Goal: Manage account settings

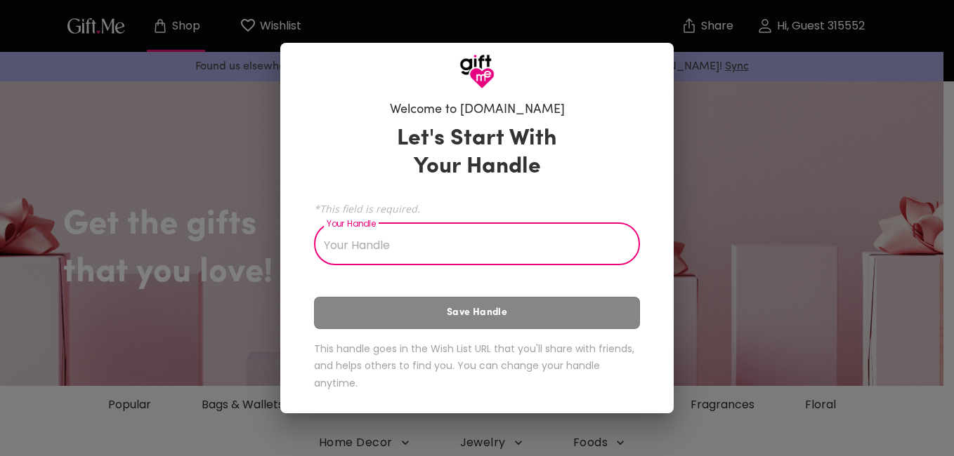
click at [447, 312] on div "Let's Start With Your Handle *This field is required. Your Handle Your Handle S…" at bounding box center [477, 261] width 326 height 284
click at [428, 242] on input "Your Handle" at bounding box center [469, 245] width 310 height 39
type input "Dynamite"
click at [464, 312] on div "Let's Start With Your Handle *This field is required. Your Handle Dynamite Your…" at bounding box center [477, 261] width 326 height 284
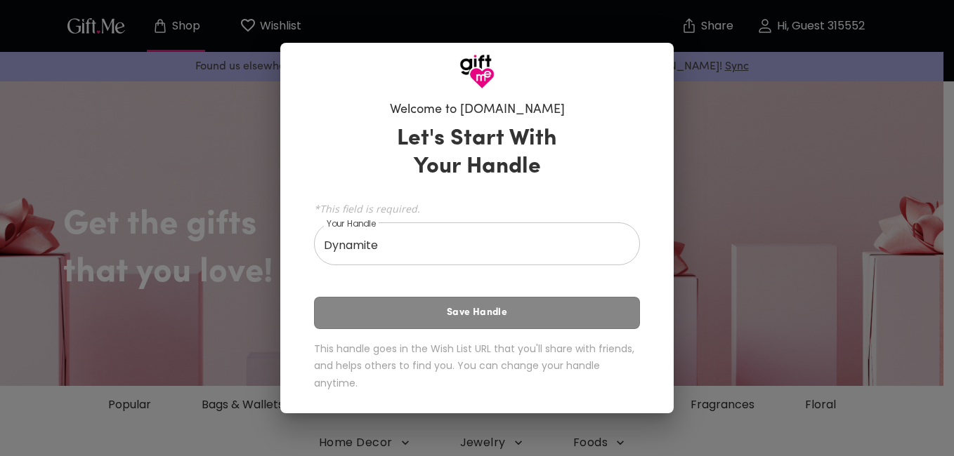
click at [457, 310] on div "Let's Start With Your Handle *This field is required. Your Handle Dynamite Your…" at bounding box center [477, 261] width 326 height 284
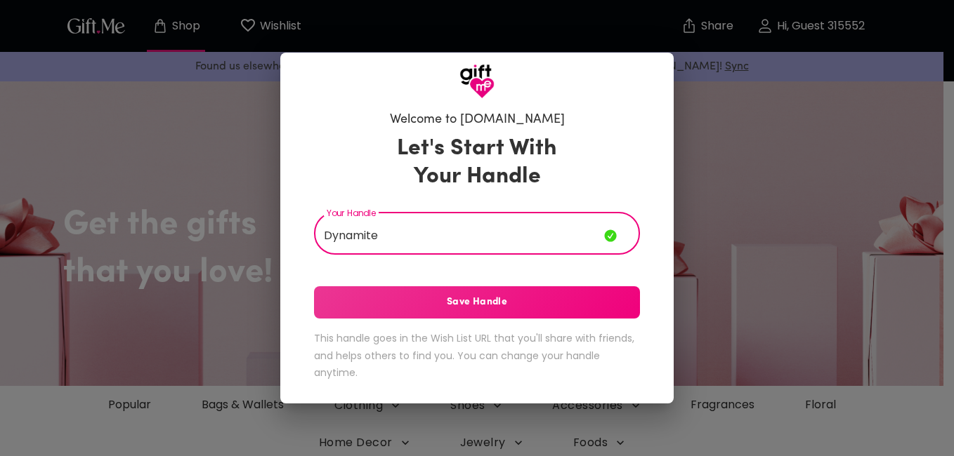
click at [434, 235] on input "Dynamite" at bounding box center [459, 235] width 290 height 39
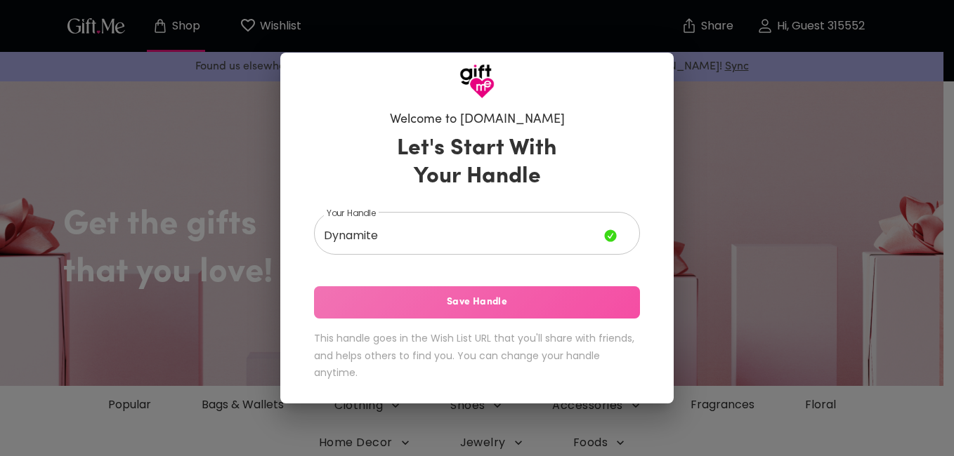
click at [419, 301] on span "Save Handle" at bounding box center [477, 302] width 326 height 15
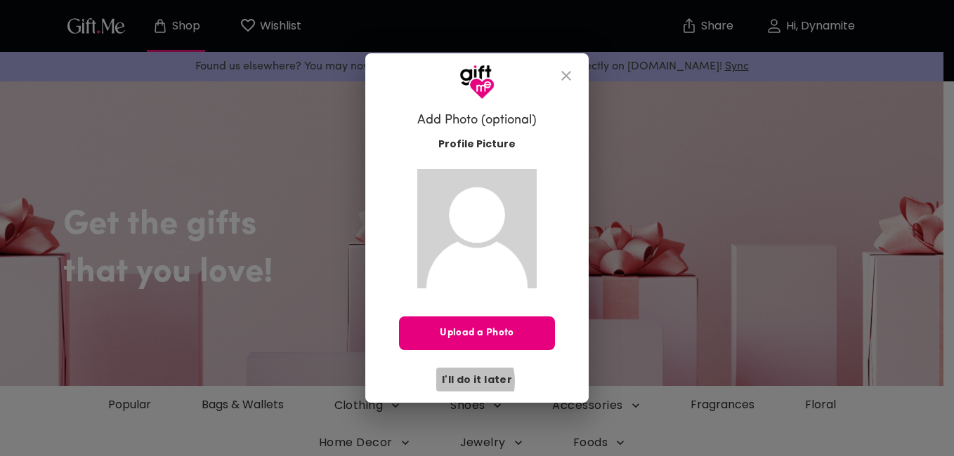
click at [459, 382] on span "I'll do it later" at bounding box center [477, 379] width 70 height 15
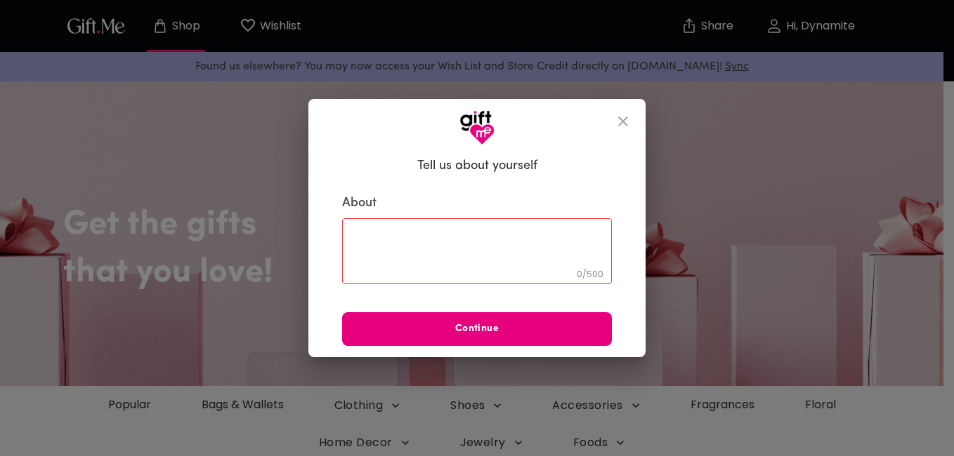
click at [617, 121] on icon "close" at bounding box center [622, 121] width 17 height 17
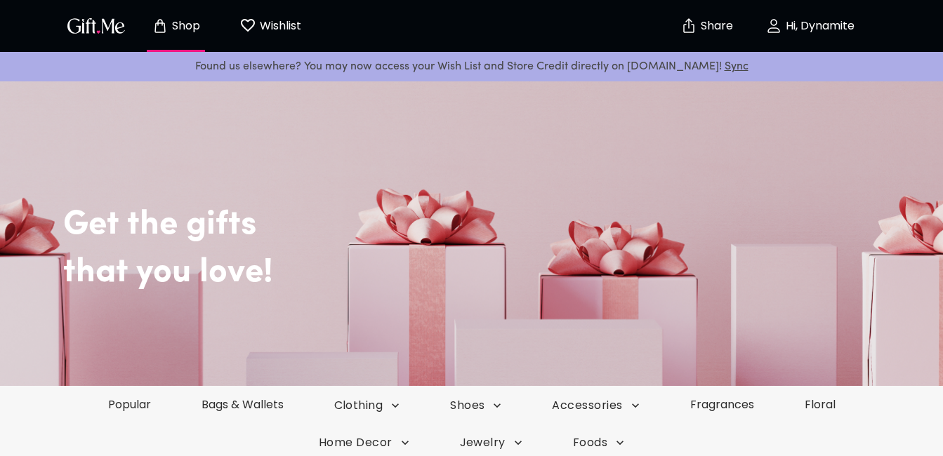
click at [285, 33] on p "Wishlist" at bounding box center [278, 26] width 45 height 18
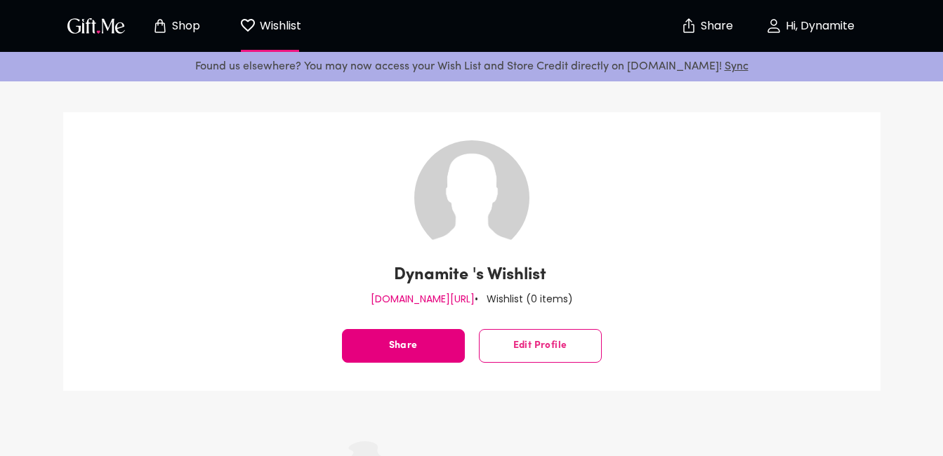
click at [796, 34] on span "Hi, Dynamite" at bounding box center [811, 26] width 124 height 17
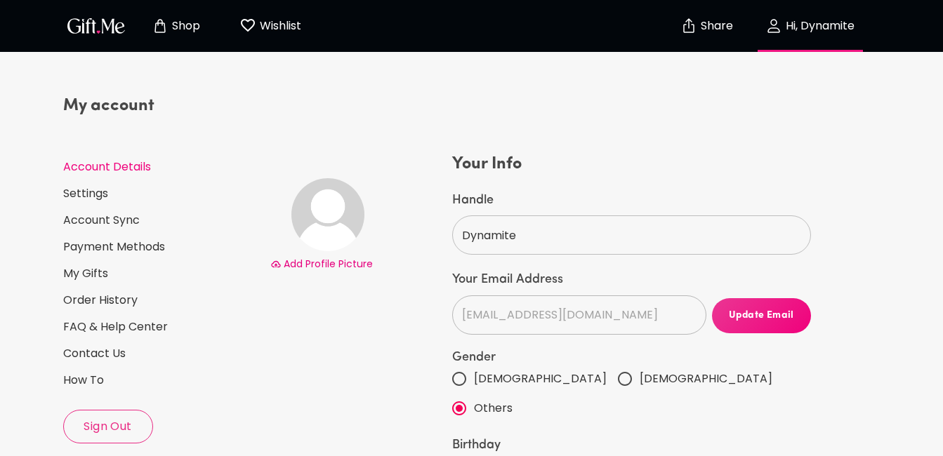
select select "US"
click at [174, 32] on p "Shop" at bounding box center [185, 26] width 32 height 12
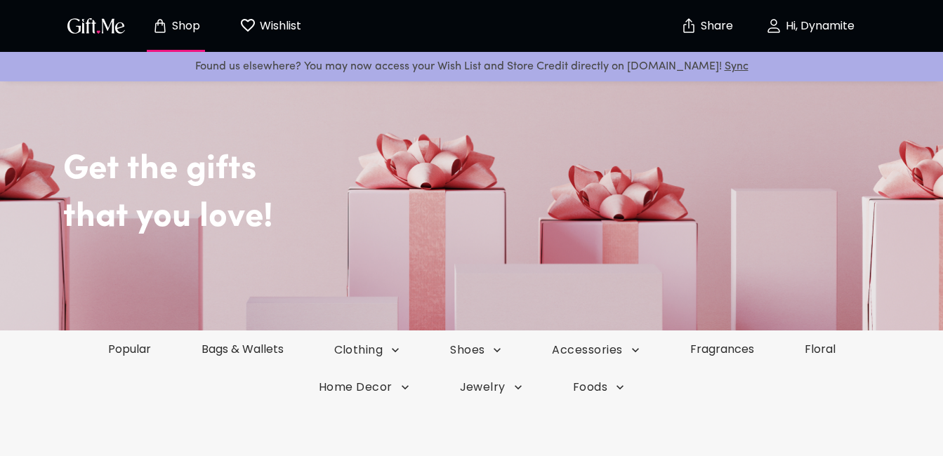
scroll to position [61, 0]
